Goal: Check status: Check status

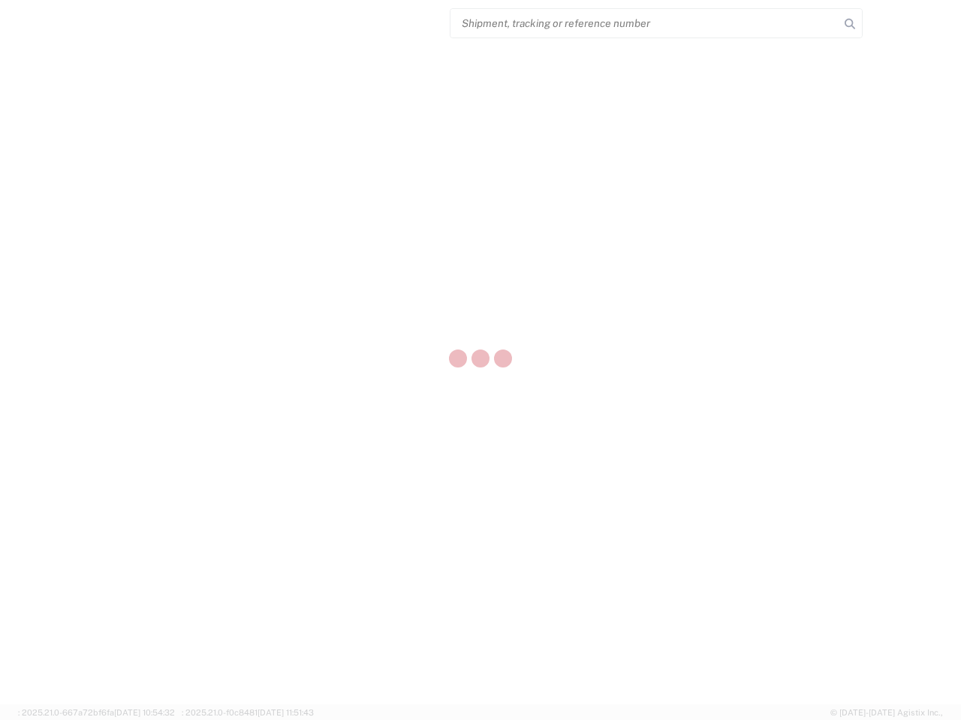
select select "US"
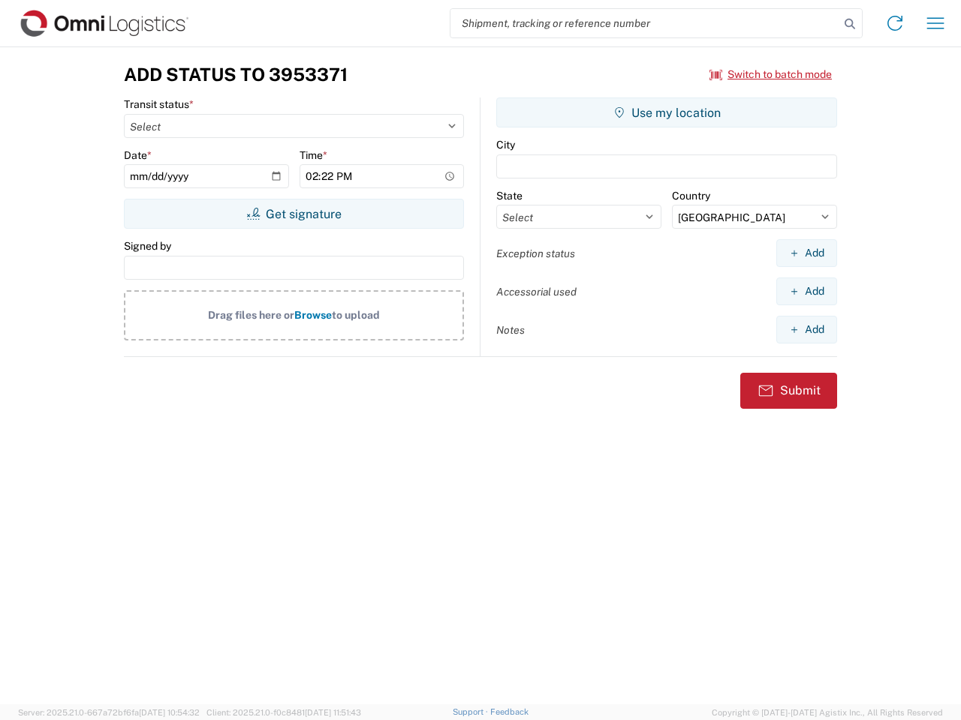
click at [645, 23] on input "search" at bounding box center [644, 23] width 389 height 29
click at [849, 24] on icon at bounding box center [849, 24] width 21 height 21
click at [894, 23] on icon at bounding box center [894, 23] width 24 height 24
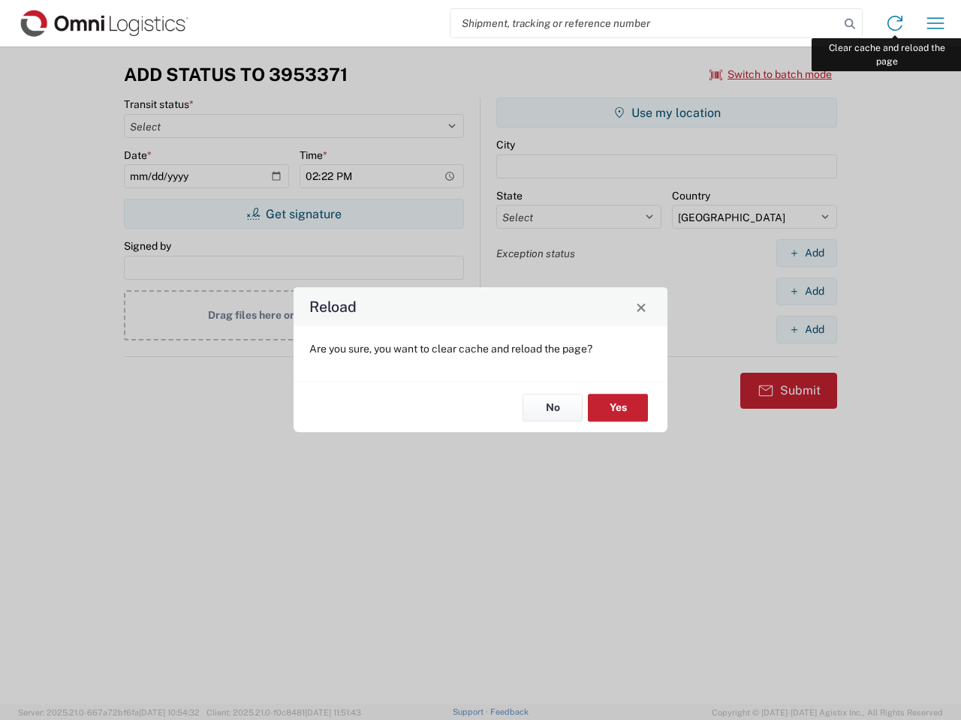
click at [935, 23] on div "Reload Are you sure, you want to clear cache and reload the page? No Yes" at bounding box center [480, 360] width 961 height 720
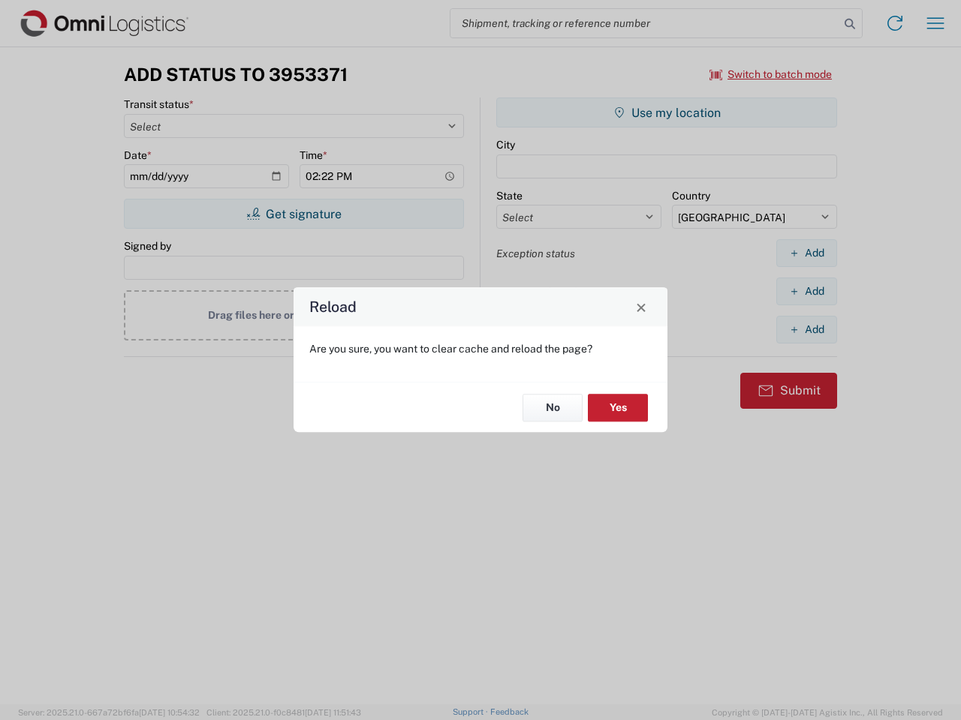
click at [771, 74] on div "Reload Are you sure, you want to clear cache and reload the page? No Yes" at bounding box center [480, 360] width 961 height 720
click at [293, 214] on div "Reload Are you sure, you want to clear cache and reload the page? No Yes" at bounding box center [480, 360] width 961 height 720
click at [666, 113] on div "Reload Are you sure, you want to clear cache and reload the page? No Yes" at bounding box center [480, 360] width 961 height 720
click at [806, 253] on div "Reload Are you sure, you want to clear cache and reload the page? No Yes" at bounding box center [480, 360] width 961 height 720
click at [806, 291] on div "Reload Are you sure, you want to clear cache and reload the page? No Yes" at bounding box center [480, 360] width 961 height 720
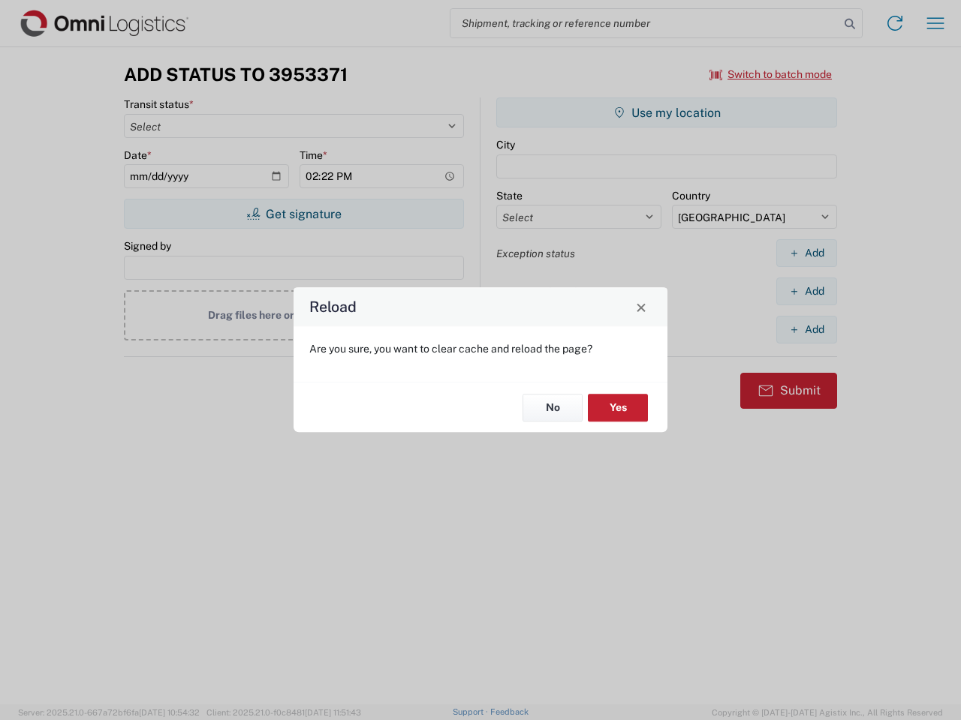
click at [806, 329] on div "Reload Are you sure, you want to clear cache and reload the page? No Yes" at bounding box center [480, 360] width 961 height 720
